Goal: Task Accomplishment & Management: Use online tool/utility

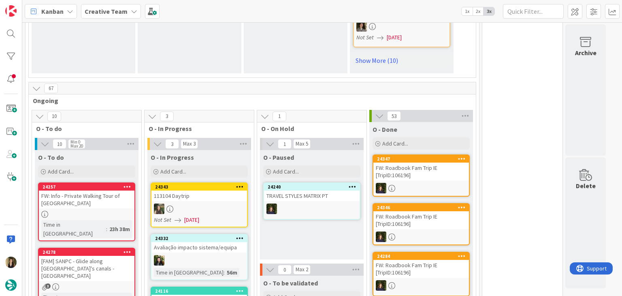
scroll to position [729, 0]
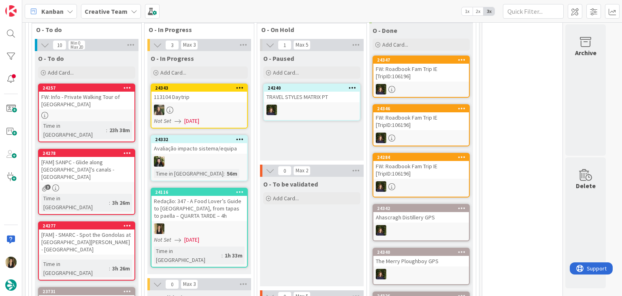
click at [324, 218] on div "O - To be validated Add Card..." at bounding box center [312, 231] width 104 height 109
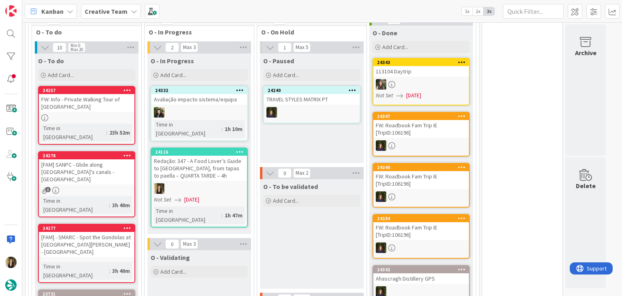
scroll to position [719, 0]
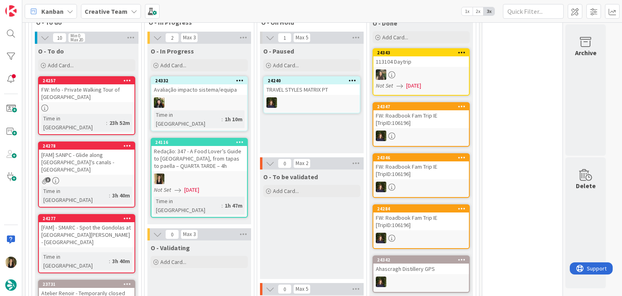
drag, startPoint x: 274, startPoint y: 220, endPoint x: 287, endPoint y: 220, distance: 13.0
click at [274, 220] on div "O - To be validated Add Card..." at bounding box center [312, 223] width 104 height 109
click at [321, 211] on div "O - To be validated Add Card..." at bounding box center [312, 223] width 104 height 109
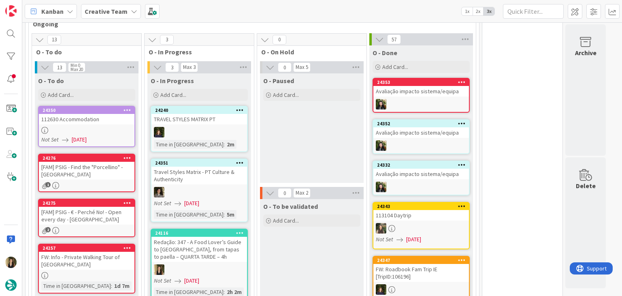
scroll to position [712, 0]
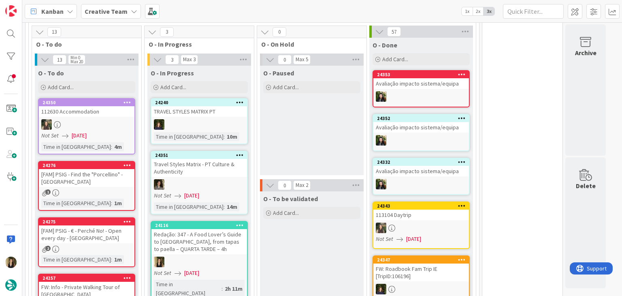
click at [334, 107] on div "O - Paused Add Card..." at bounding box center [312, 120] width 104 height 109
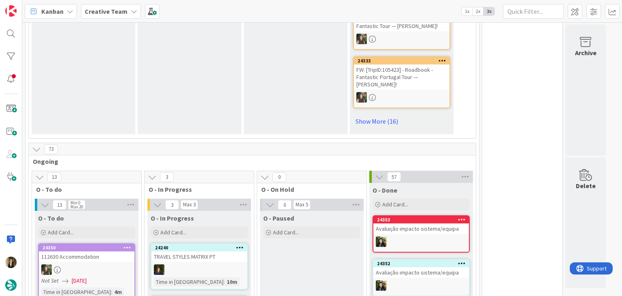
scroll to position [770, 0]
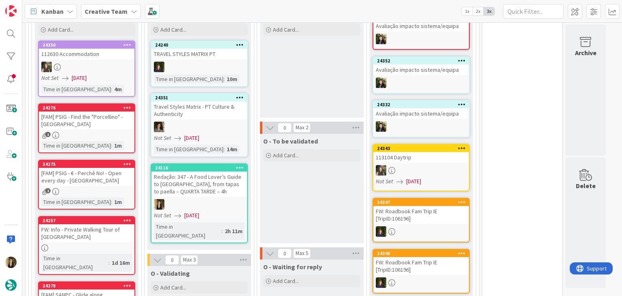
click at [327, 143] on div "O - To be validated Add Card..." at bounding box center [312, 188] width 104 height 109
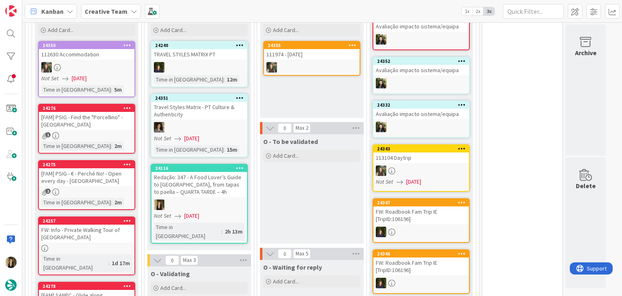
click at [328, 174] on div "O - To be validated Add Card..." at bounding box center [312, 188] width 104 height 109
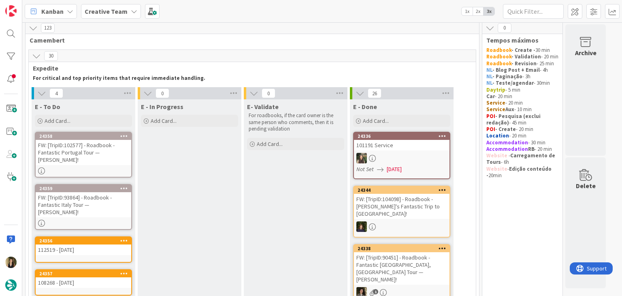
scroll to position [0, 0]
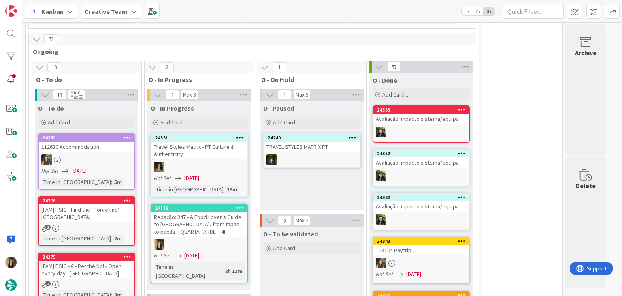
scroll to position [729, 0]
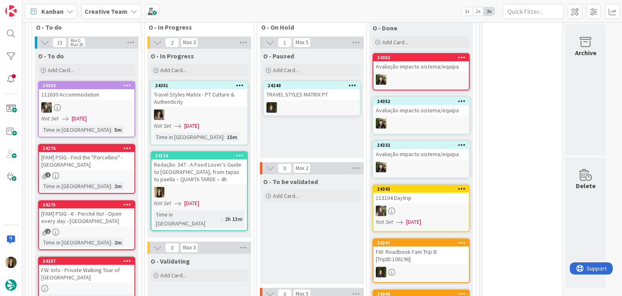
click at [199, 199] on span "[DATE]" at bounding box center [191, 203] width 15 height 9
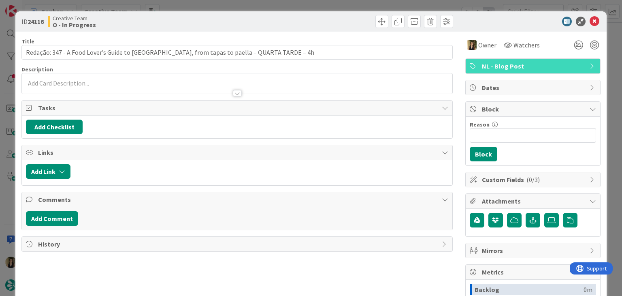
click at [350, 7] on div "ID 24116 Creative Team O - In Progress Title 86 / 128 Redação: 347 - A Food Lov…" at bounding box center [311, 148] width 622 height 296
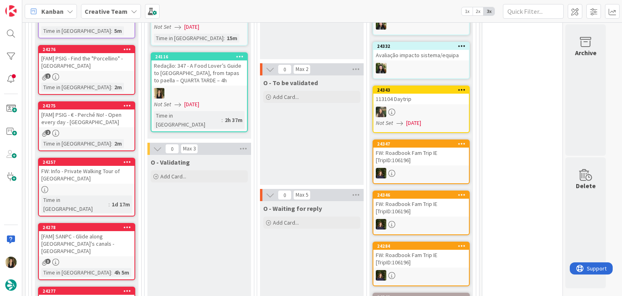
click at [326, 140] on div "O - To be validated Add Card..." at bounding box center [312, 129] width 104 height 109
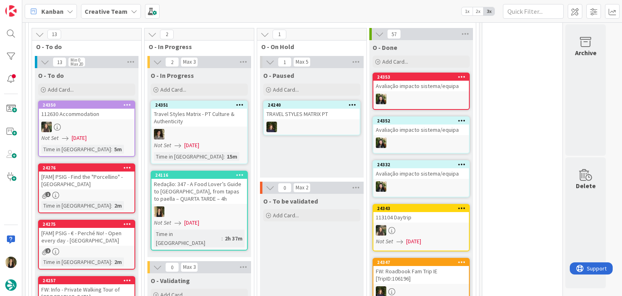
scroll to position [707, 0]
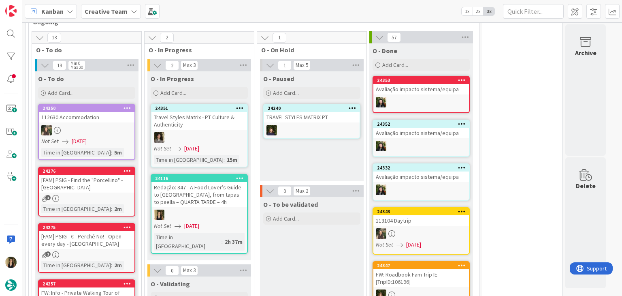
click at [305, 235] on div "O - To be validated Add Card..." at bounding box center [312, 251] width 104 height 109
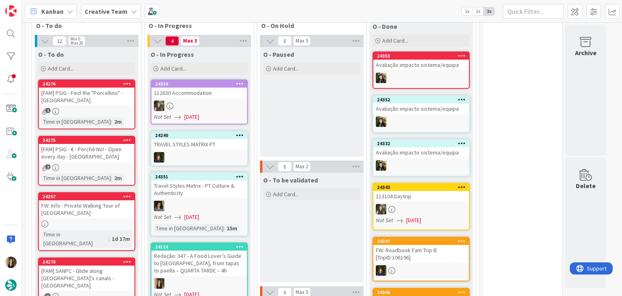
scroll to position [606, 0]
